Goal: Check status: Check status

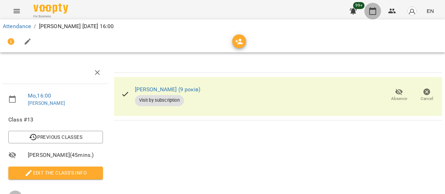
click at [373, 11] on icon "button" at bounding box center [372, 11] width 8 height 8
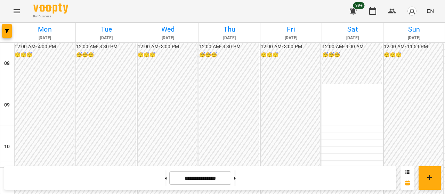
scroll to position [319, 0]
click at [373, 14] on icon "button" at bounding box center [372, 11] width 8 height 8
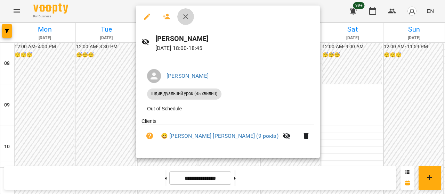
click at [185, 18] on icon "button" at bounding box center [185, 17] width 8 height 8
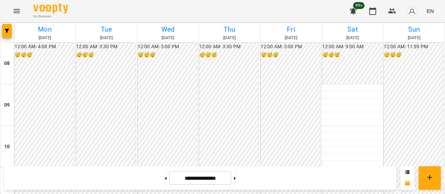
scroll to position [321, 0]
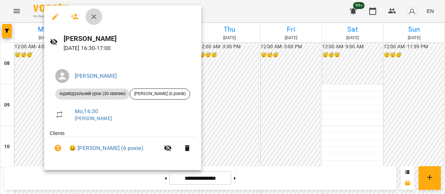
click at [96, 18] on icon "button" at bounding box center [94, 17] width 8 height 8
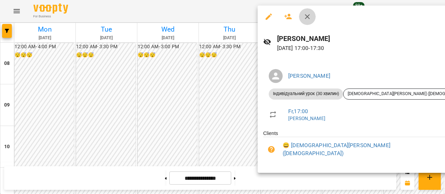
click at [310, 16] on icon "button" at bounding box center [307, 17] width 8 height 8
